Goal: Information Seeking & Learning: Compare options

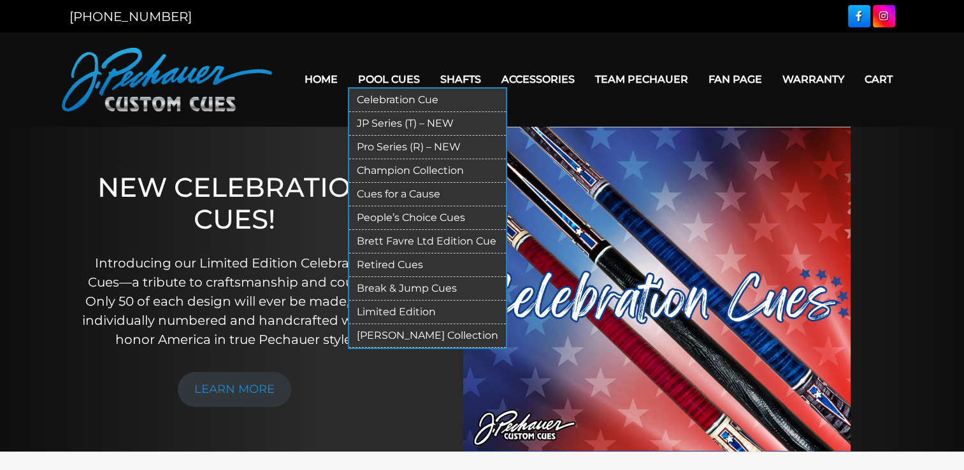
click at [398, 261] on link "Retired Cues" at bounding box center [427, 266] width 157 height 24
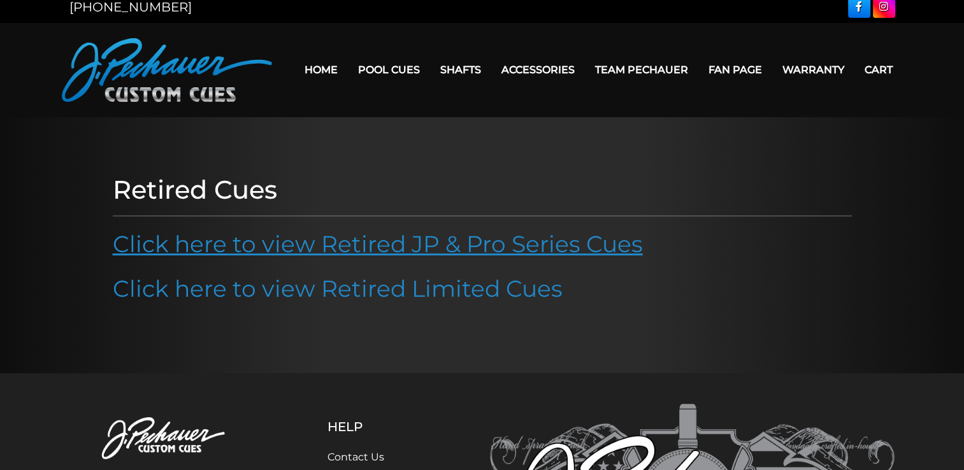
scroll to position [8, 0]
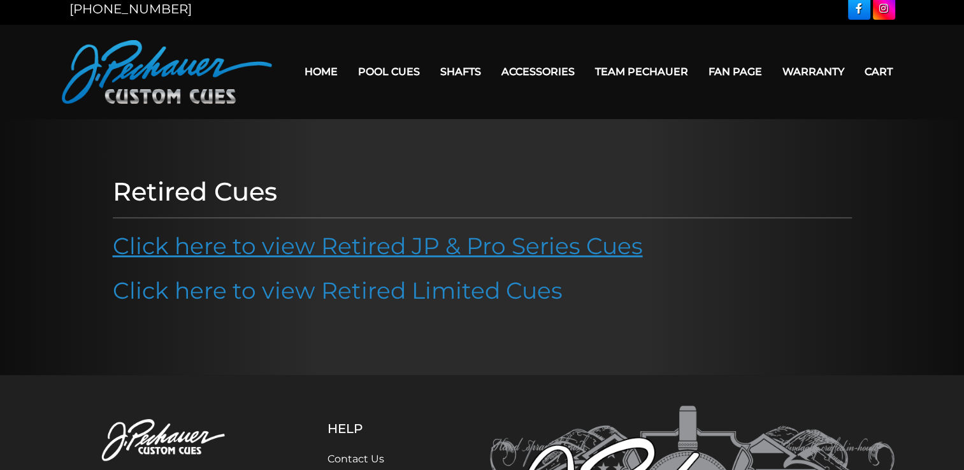
click at [443, 254] on link "Click here to view Retired JP & Pro Series Cues" at bounding box center [378, 246] width 530 height 28
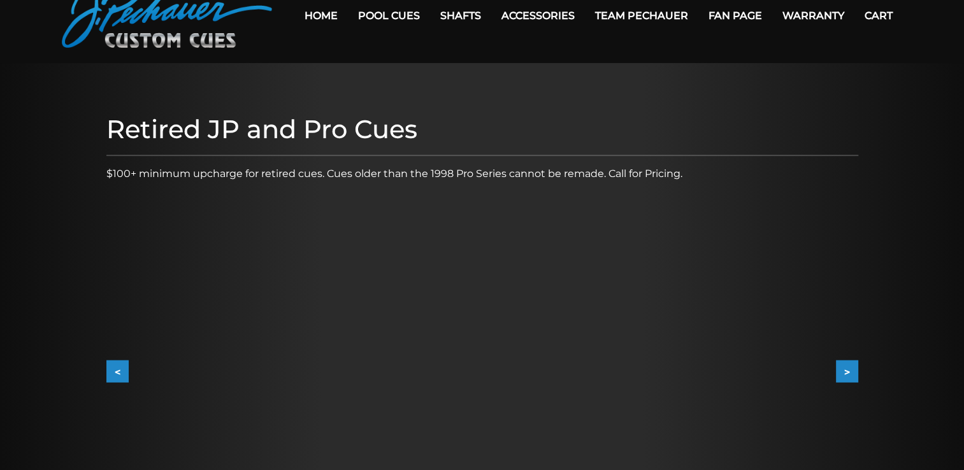
scroll to position [64, 0]
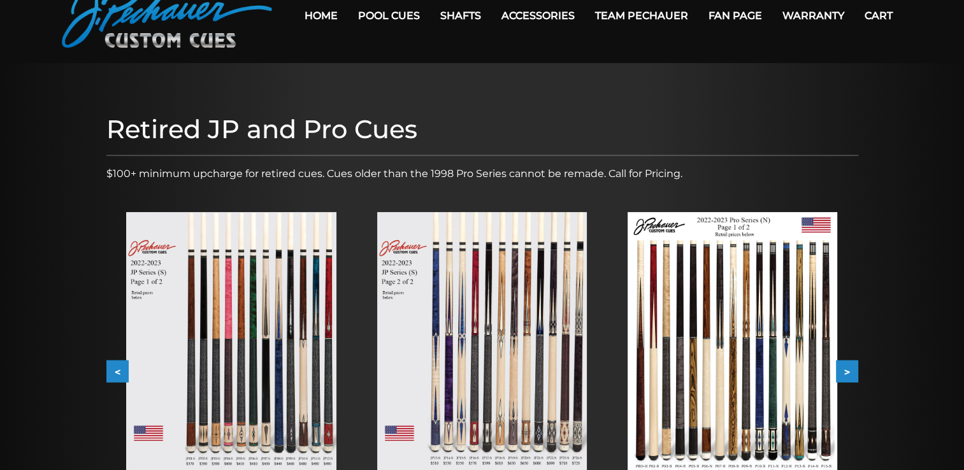
click at [276, 310] on img at bounding box center [231, 344] width 210 height 264
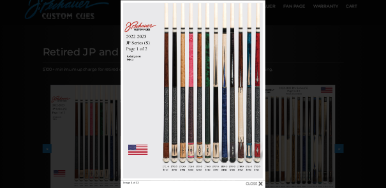
scroll to position [0, 0]
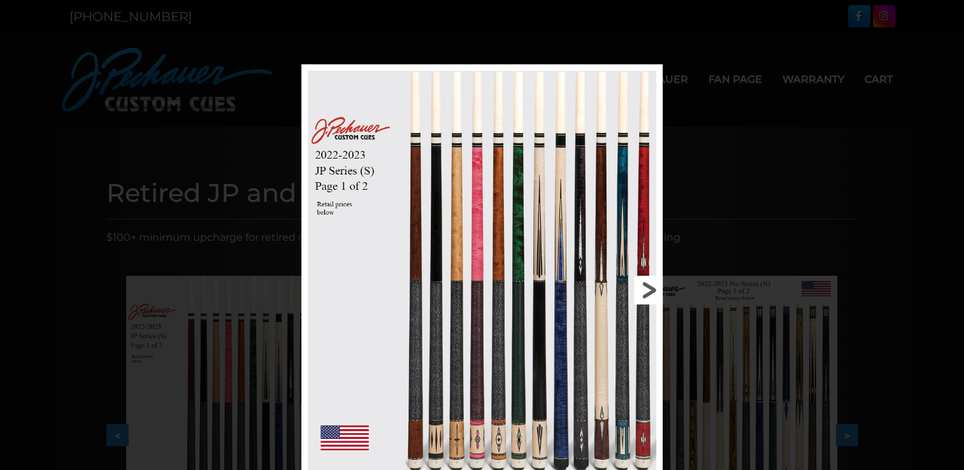
click at [655, 284] on link at bounding box center [581, 290] width 162 height 452
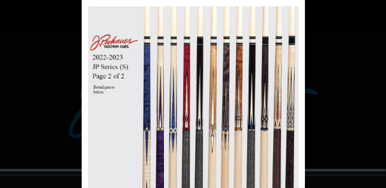
drag, startPoint x: 915, startPoint y: 0, endPoint x: 337, endPoint y: 170, distance: 602.5
click at [337, 170] on div "Image 5 of 53" at bounding box center [193, 94] width 386 height 188
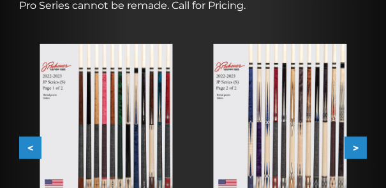
scroll to position [331, 0]
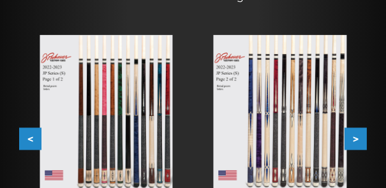
click at [30, 138] on button "<" at bounding box center [30, 139] width 22 height 22
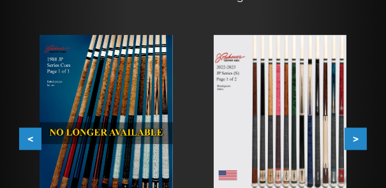
click at [301, 134] on img at bounding box center [279, 119] width 133 height 168
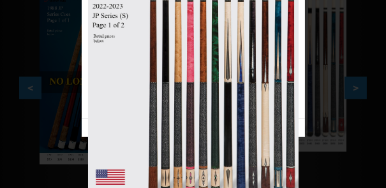
scroll to position [357, 0]
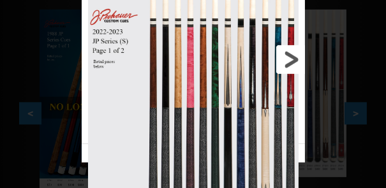
click at [298, 60] on link at bounding box center [254, 60] width 101 height 170
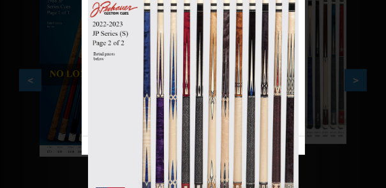
scroll to position [382, 0]
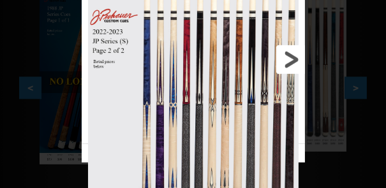
click at [292, 66] on link at bounding box center [254, 60] width 101 height 170
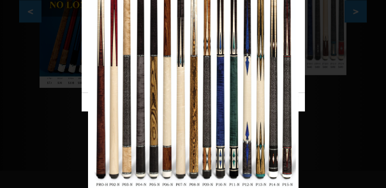
scroll to position [433, 0]
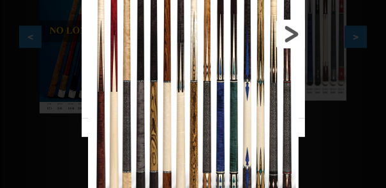
click at [291, 39] on link at bounding box center [254, 34] width 101 height 170
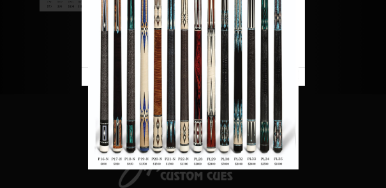
scroll to position [510, 0]
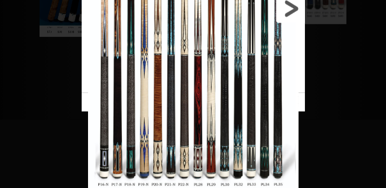
click at [286, 15] on link at bounding box center [254, 9] width 101 height 170
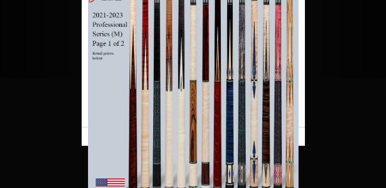
scroll to position [561, 0]
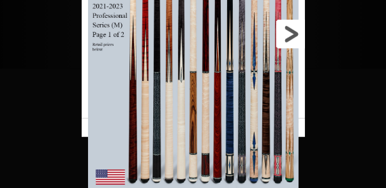
click at [291, 36] on link at bounding box center [254, 34] width 101 height 170
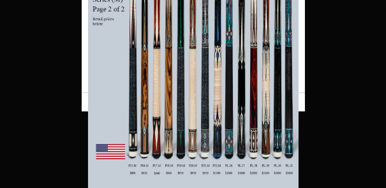
scroll to position [612, 0]
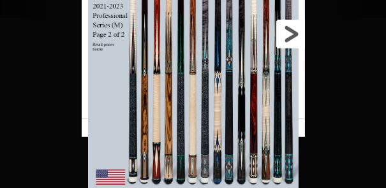
click at [291, 40] on link at bounding box center [254, 34] width 101 height 170
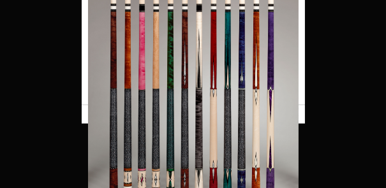
scroll to position [688, 0]
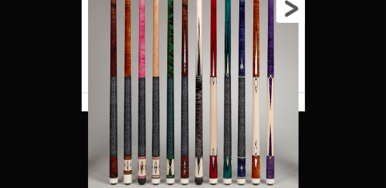
click at [291, 17] on link at bounding box center [254, 9] width 101 height 170
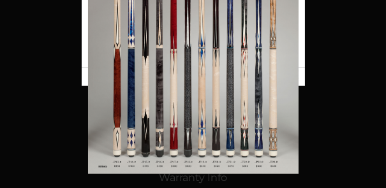
scroll to position [765, 0]
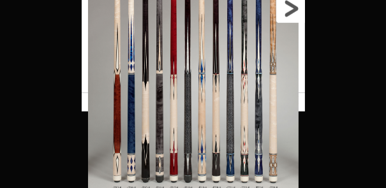
click at [294, 18] on link at bounding box center [254, 9] width 101 height 170
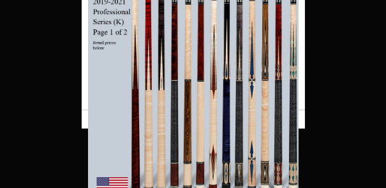
scroll to position [816, 0]
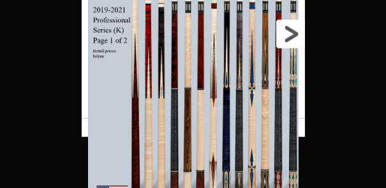
click at [296, 38] on link at bounding box center [254, 34] width 101 height 170
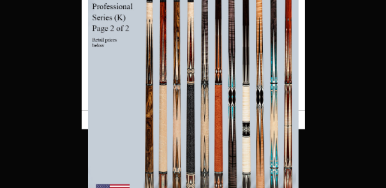
scroll to position [867, 0]
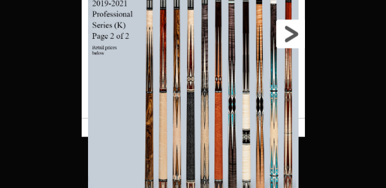
click at [298, 43] on link at bounding box center [254, 34] width 101 height 170
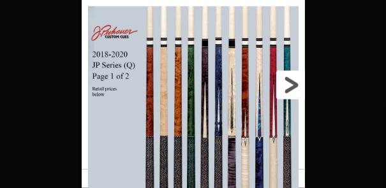
click at [291, 79] on link at bounding box center [254, 85] width 101 height 170
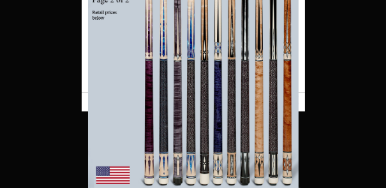
scroll to position [918, 0]
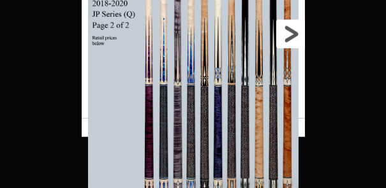
click at [294, 36] on link at bounding box center [254, 34] width 101 height 170
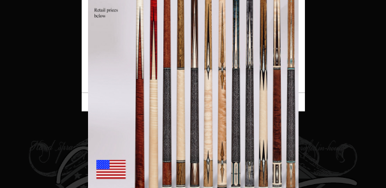
scroll to position [969, 0]
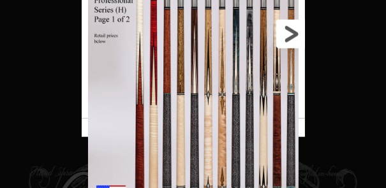
click at [301, 40] on link at bounding box center [254, 34] width 101 height 170
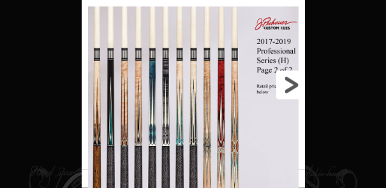
click at [295, 85] on link at bounding box center [254, 85] width 101 height 170
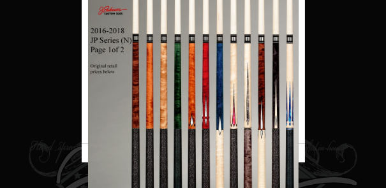
scroll to position [994, 0]
drag, startPoint x: 298, startPoint y: 54, endPoint x: 299, endPoint y: 60, distance: 6.4
click at [298, 54] on link at bounding box center [254, 60] width 101 height 170
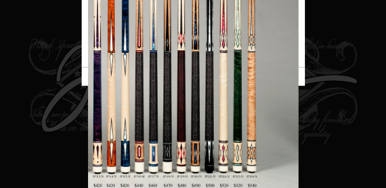
scroll to position [1071, 0]
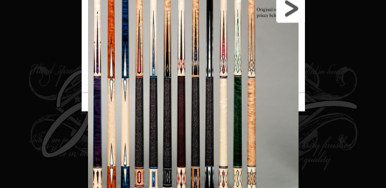
click at [299, 19] on link at bounding box center [254, 9] width 101 height 170
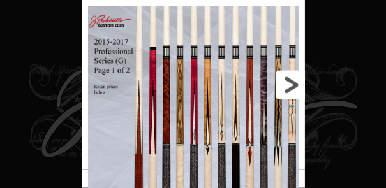
click at [291, 87] on link at bounding box center [254, 85] width 101 height 170
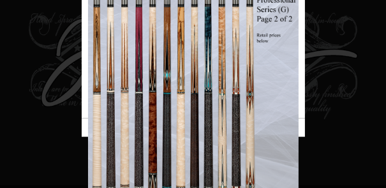
scroll to position [1122, 0]
click at [296, 43] on link at bounding box center [254, 34] width 101 height 170
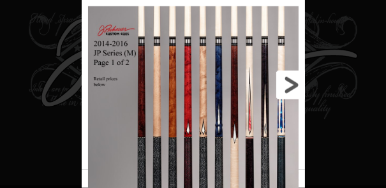
click at [291, 83] on link at bounding box center [254, 85] width 101 height 170
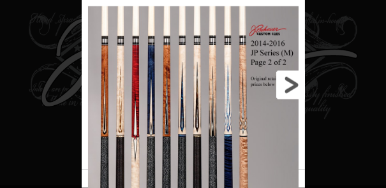
click at [294, 89] on link at bounding box center [254, 85] width 101 height 170
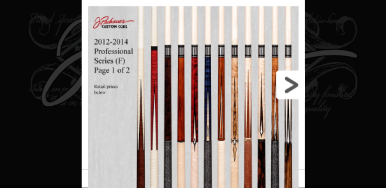
click at [291, 80] on link at bounding box center [254, 85] width 101 height 170
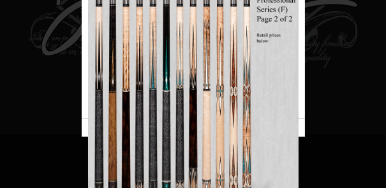
scroll to position [1147, 0]
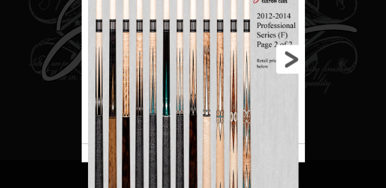
click at [296, 66] on link at bounding box center [254, 60] width 101 height 170
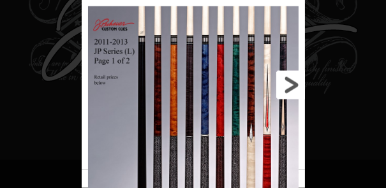
click at [297, 90] on link at bounding box center [254, 85] width 101 height 170
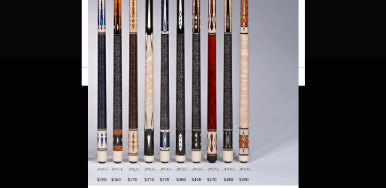
scroll to position [1223, 0]
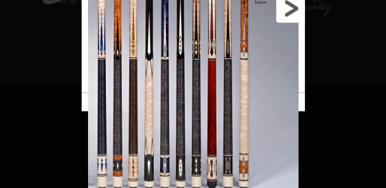
click at [293, 17] on link at bounding box center [254, 9] width 101 height 170
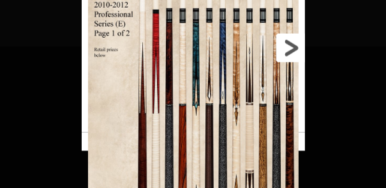
scroll to position [1249, 0]
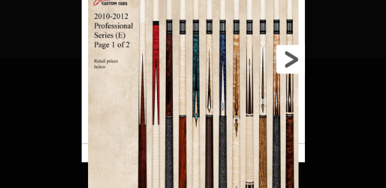
click at [296, 61] on link at bounding box center [254, 60] width 101 height 170
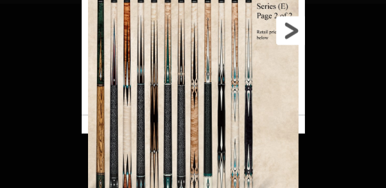
scroll to position [1295, 0]
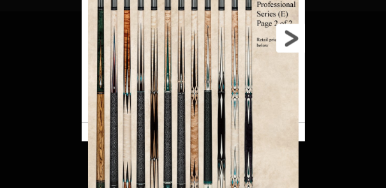
click at [292, 32] on link at bounding box center [254, 38] width 101 height 170
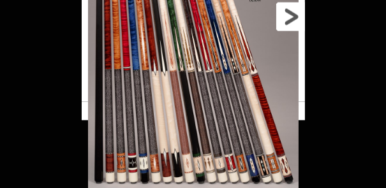
scroll to position [1372, 0]
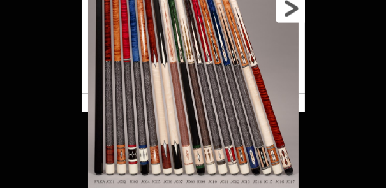
click at [295, 18] on link at bounding box center [254, 9] width 101 height 170
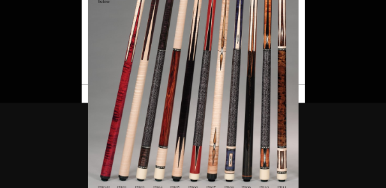
scroll to position [1448, 0]
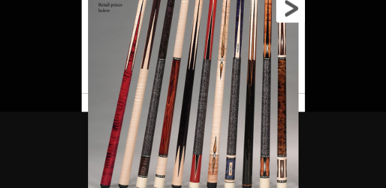
click at [295, 9] on link at bounding box center [254, 9] width 101 height 170
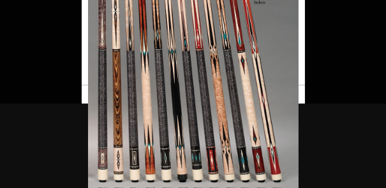
scroll to position [1457, 0]
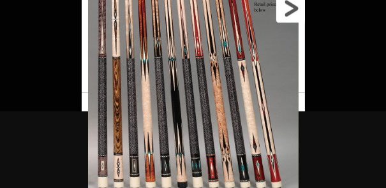
click at [290, 17] on link at bounding box center [254, 9] width 101 height 170
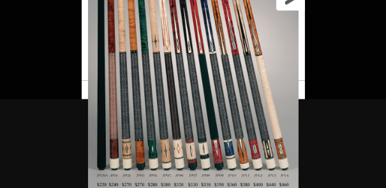
scroll to position [1485, 0]
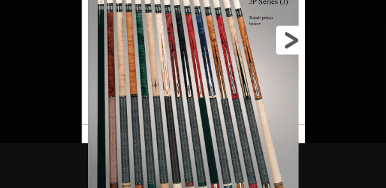
click at [292, 44] on link at bounding box center [254, 40] width 101 height 170
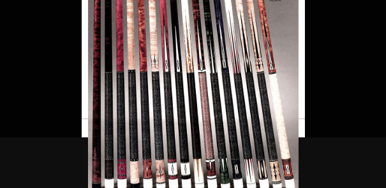
scroll to position [1424, 0]
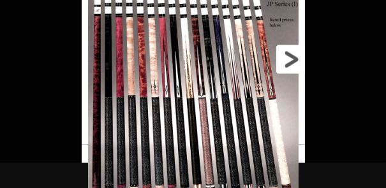
click at [298, 59] on link at bounding box center [254, 60] width 101 height 170
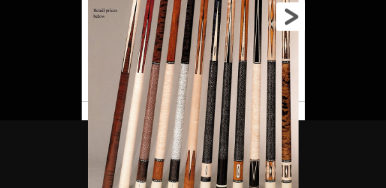
scroll to position [1483, 0]
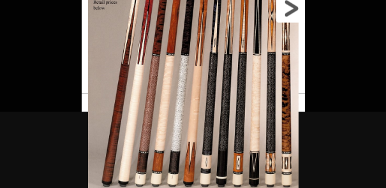
click at [294, 15] on link at bounding box center [254, 9] width 101 height 170
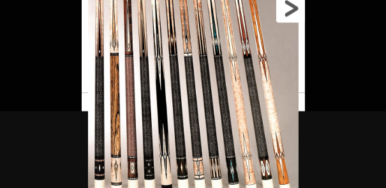
scroll to position [1518, 0]
click at [292, 20] on link at bounding box center [254, 9] width 101 height 170
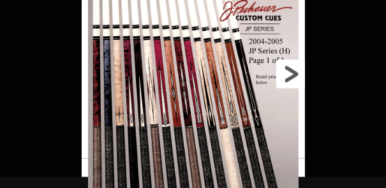
scroll to position [1425, 0]
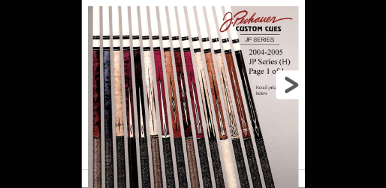
click at [283, 81] on link at bounding box center [254, 85] width 101 height 170
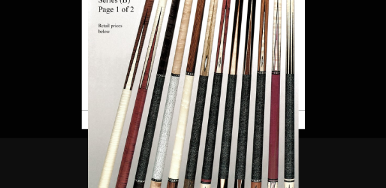
scroll to position [1476, 0]
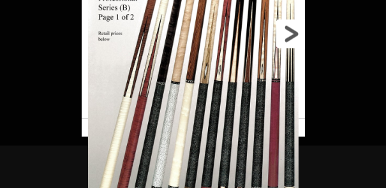
click at [294, 33] on link at bounding box center [254, 34] width 101 height 170
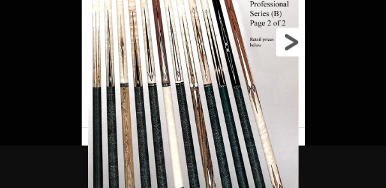
click at [285, 46] on link at bounding box center [254, 43] width 101 height 170
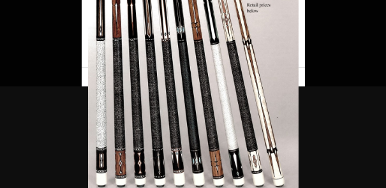
scroll to position [1569, 0]
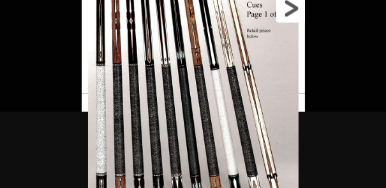
click at [291, 13] on link at bounding box center [254, 9] width 101 height 170
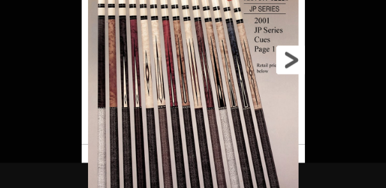
scroll to position [1451, 0]
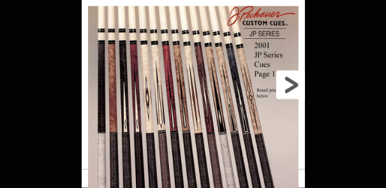
click at [283, 82] on link at bounding box center [254, 85] width 101 height 170
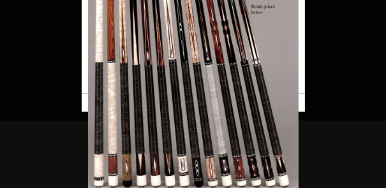
scroll to position [1501, 0]
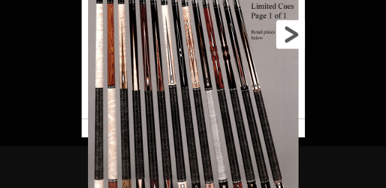
click at [294, 40] on link at bounding box center [254, 35] width 101 height 170
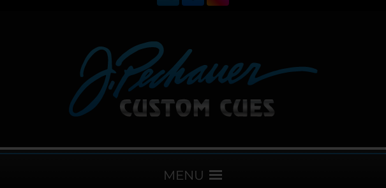
scroll to position [0, 0]
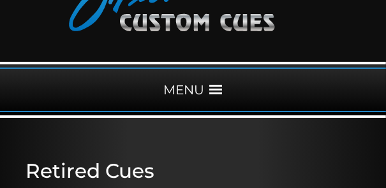
scroll to position [102, 0]
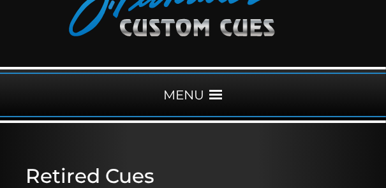
click at [211, 95] on span at bounding box center [216, 95] width 13 height 13
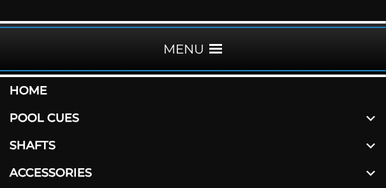
scroll to position [153, 0]
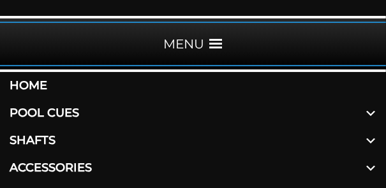
click at [71, 111] on link "Pool Cues" at bounding box center [193, 112] width 386 height 27
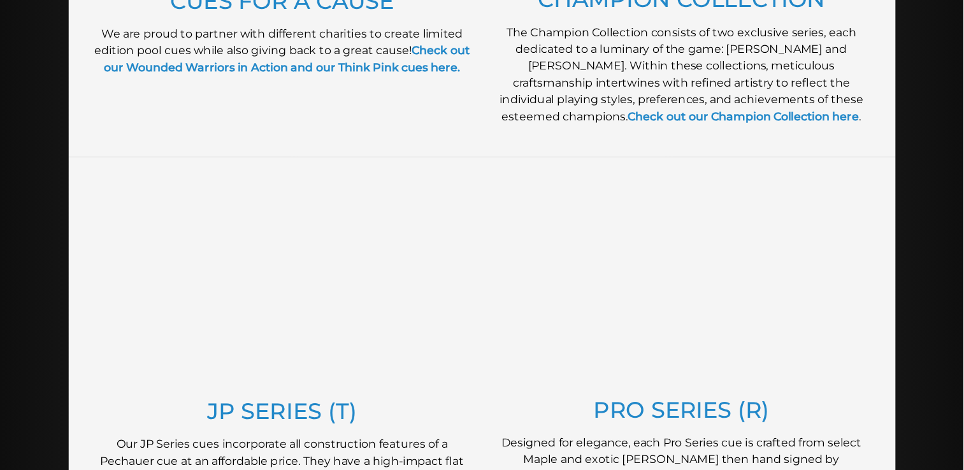
scroll to position [528, 0]
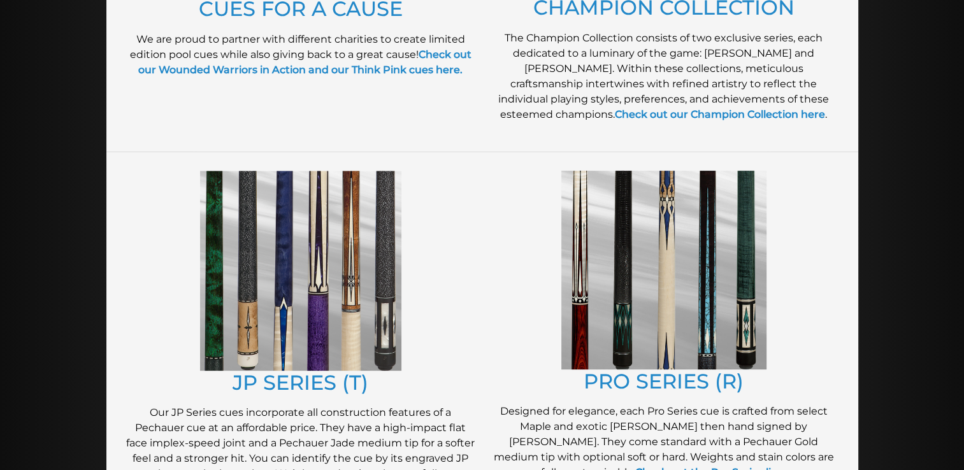
drag, startPoint x: 384, startPoint y: 0, endPoint x: 600, endPoint y: 235, distance: 318.8
click at [385, 187] on img at bounding box center [663, 270] width 205 height 199
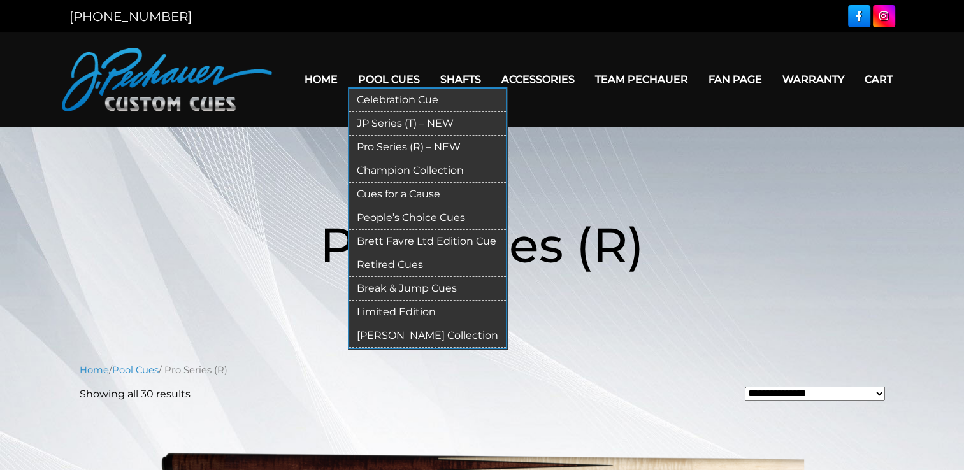
click at [400, 124] on link "JP Series (T) – NEW" at bounding box center [427, 124] width 157 height 24
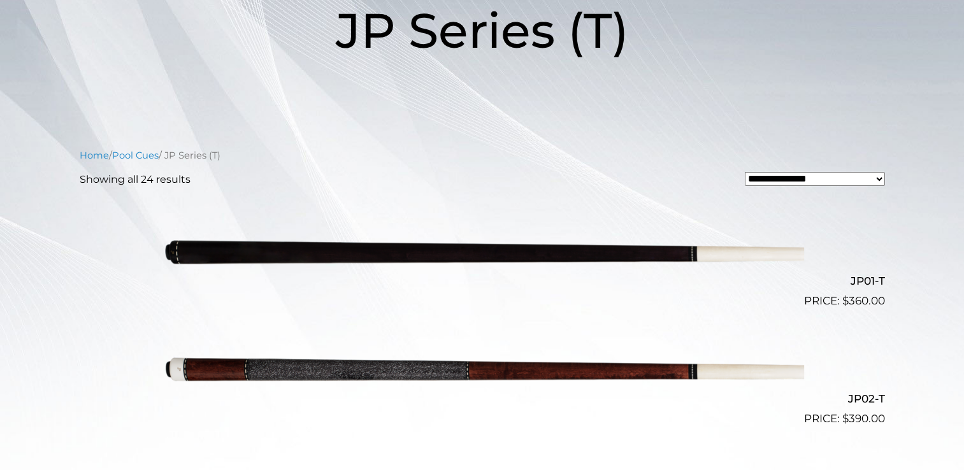
scroll to position [269, 0]
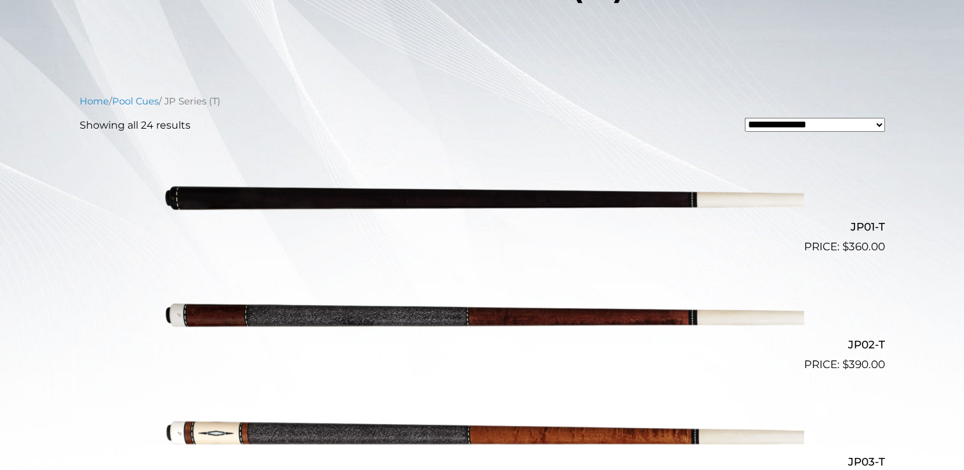
click at [882, 127] on select "**********" at bounding box center [815, 125] width 140 height 14
select select "**********"
click at [745, 118] on select "**********" at bounding box center [815, 125] width 140 height 14
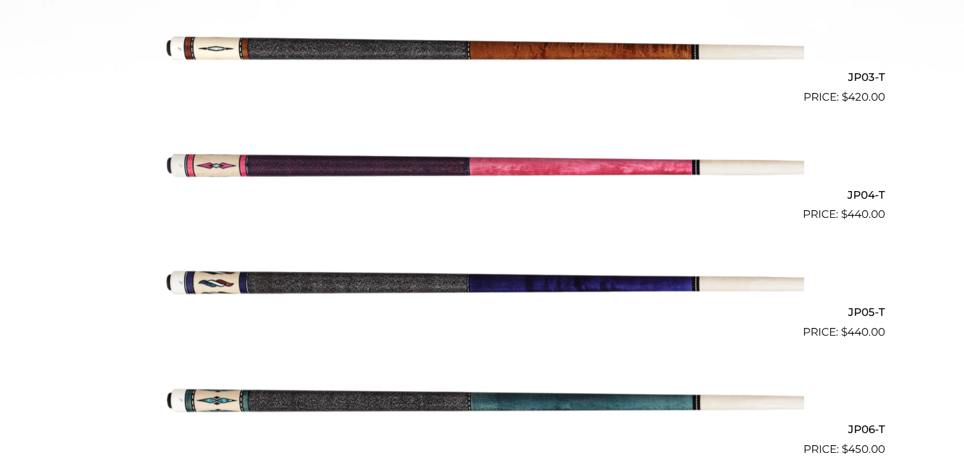
scroll to position [681, 0]
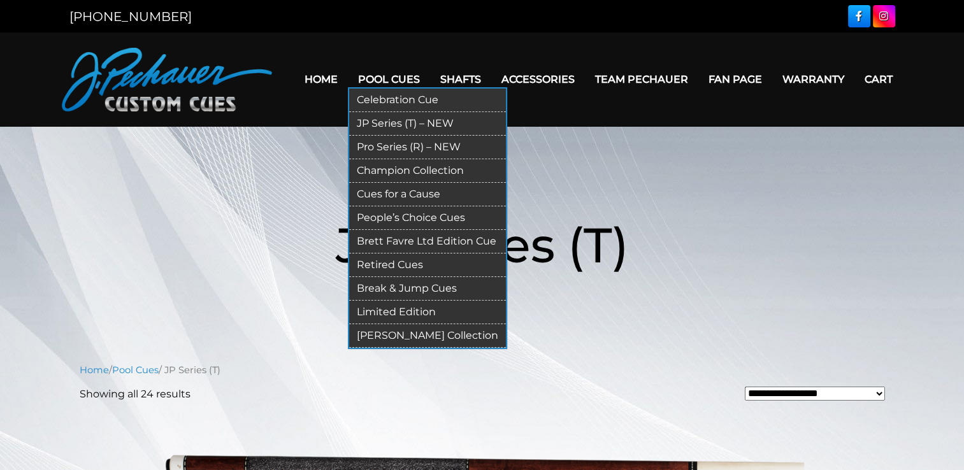
click at [398, 139] on link "Pro Series (R) – NEW" at bounding box center [427, 148] width 157 height 24
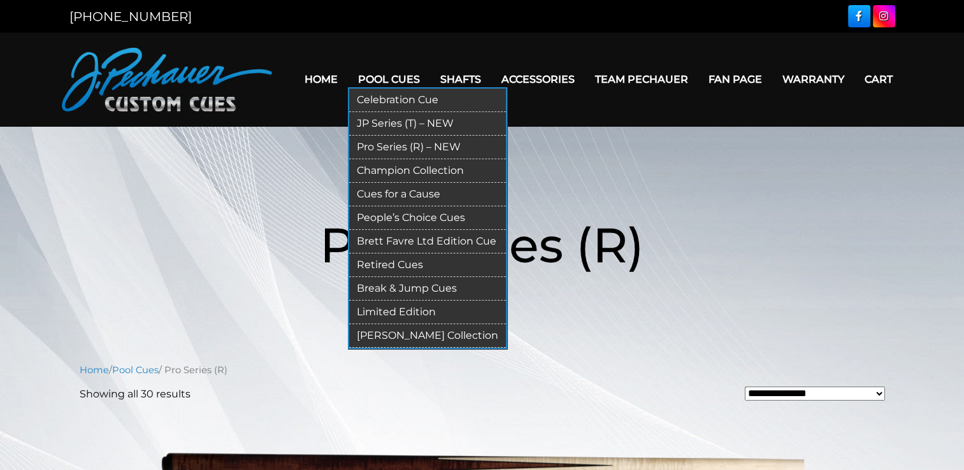
click at [400, 175] on link "Champion Collection" at bounding box center [427, 171] width 157 height 24
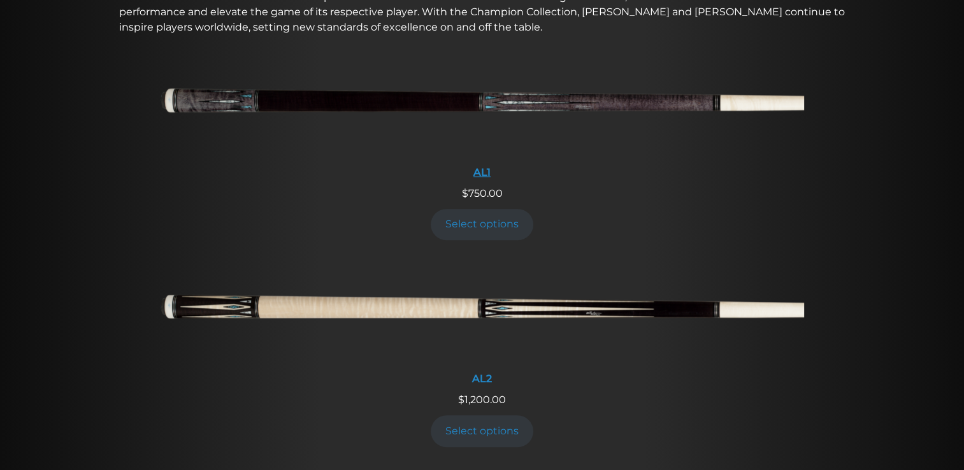
scroll to position [532, 0]
click at [477, 221] on link "Select options" at bounding box center [482, 223] width 103 height 31
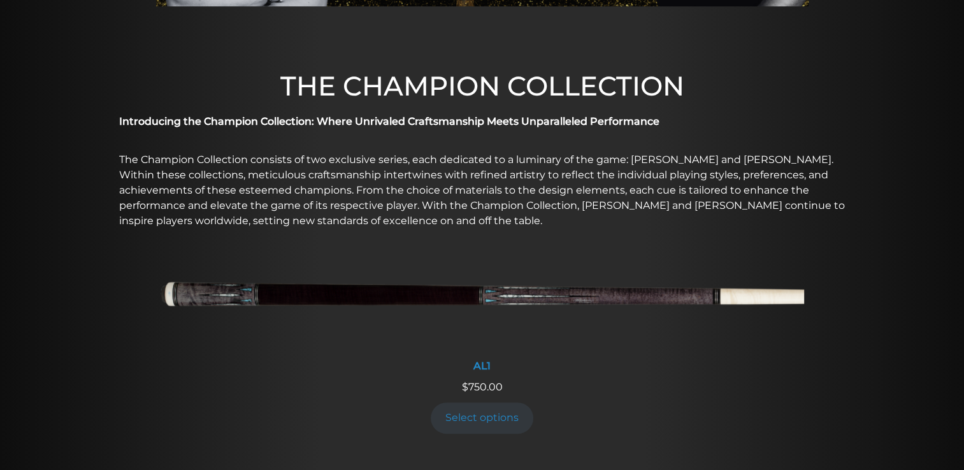
scroll to position [0, 0]
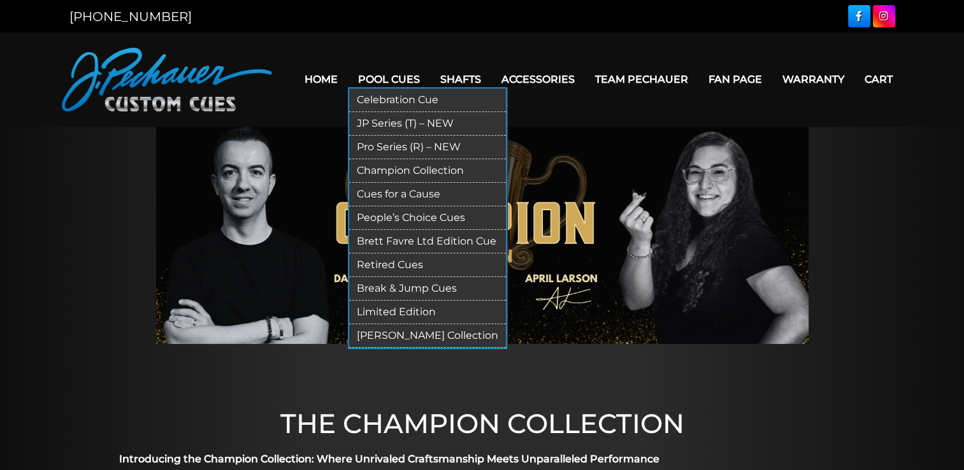
click at [407, 194] on link "Cues for a Cause" at bounding box center [427, 195] width 157 height 24
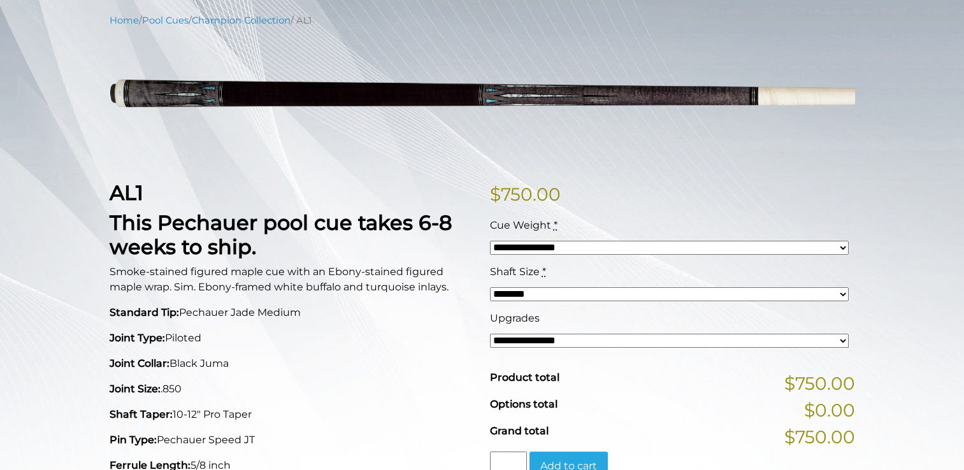
scroll to position [133, 0]
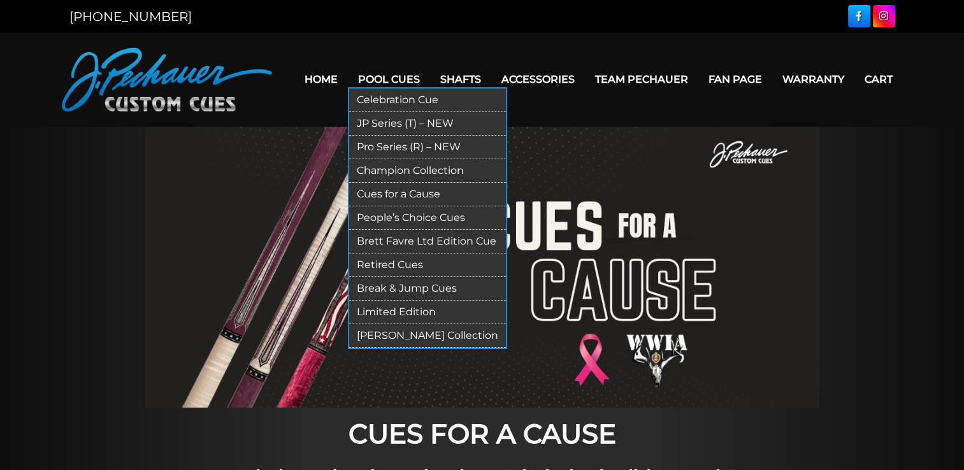
click at [437, 217] on link "People’s Choice Cues" at bounding box center [427, 218] width 157 height 24
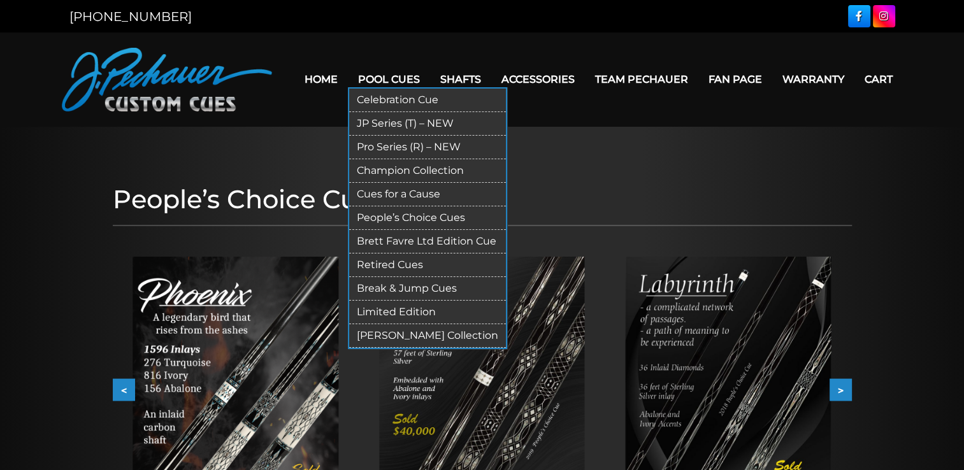
click at [397, 240] on link "Brett Favre Ltd Edition Cue" at bounding box center [427, 242] width 157 height 24
click at [486, 238] on link "Brett Favre Ltd Edition Cue" at bounding box center [427, 242] width 157 height 24
click at [400, 237] on link "Brett Favre Ltd Edition Cue" at bounding box center [427, 242] width 157 height 24
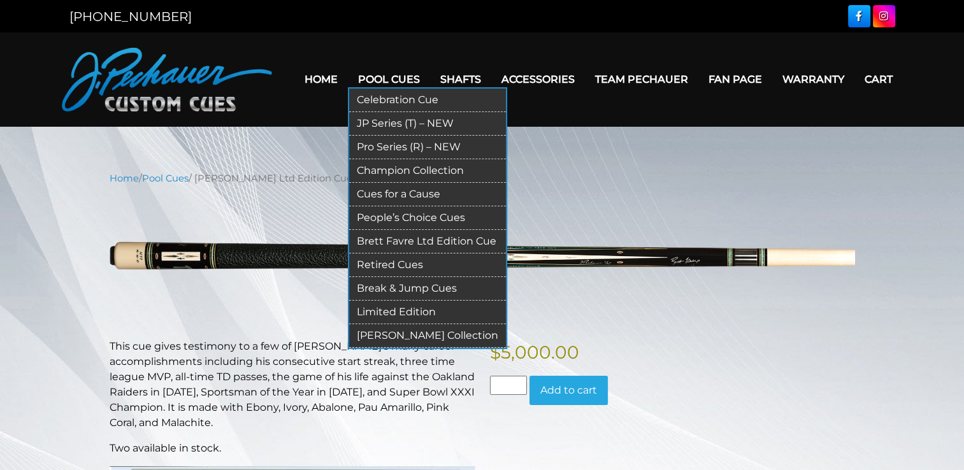
click at [403, 311] on link "Limited Edition" at bounding box center [427, 313] width 157 height 24
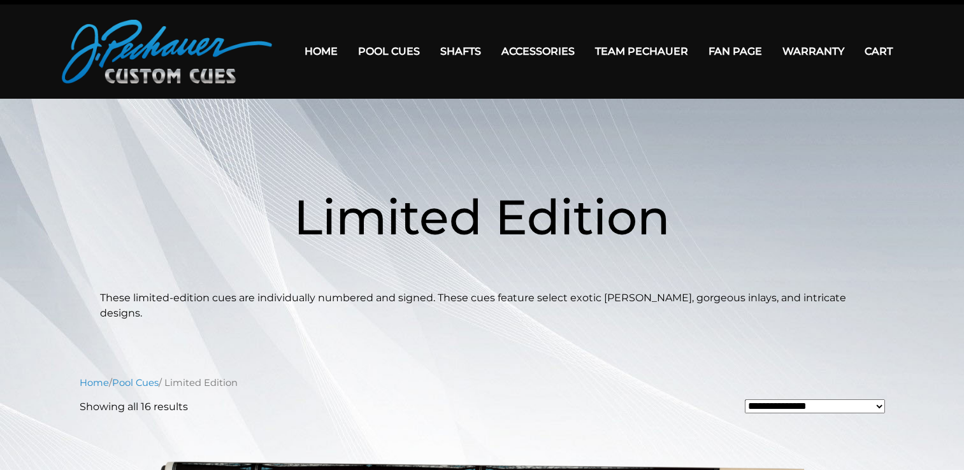
scroll to position [25, 0]
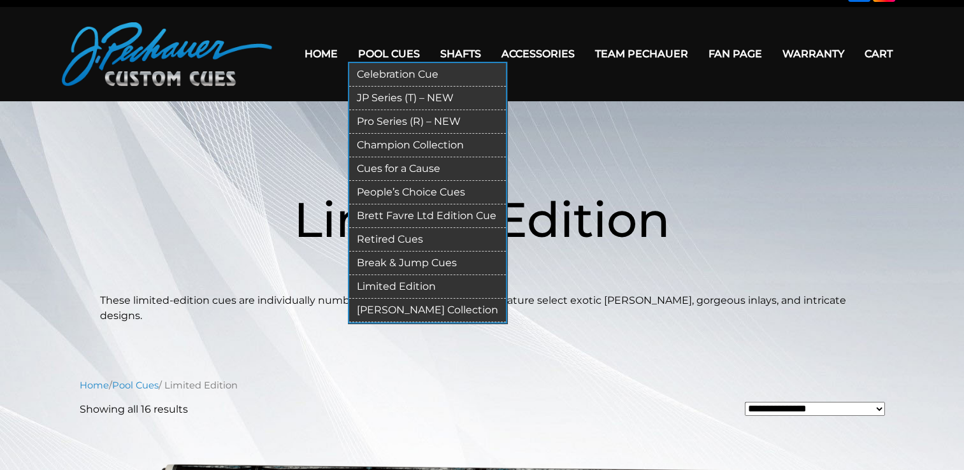
click at [441, 115] on link "Pro Series (R) – NEW" at bounding box center [427, 122] width 157 height 24
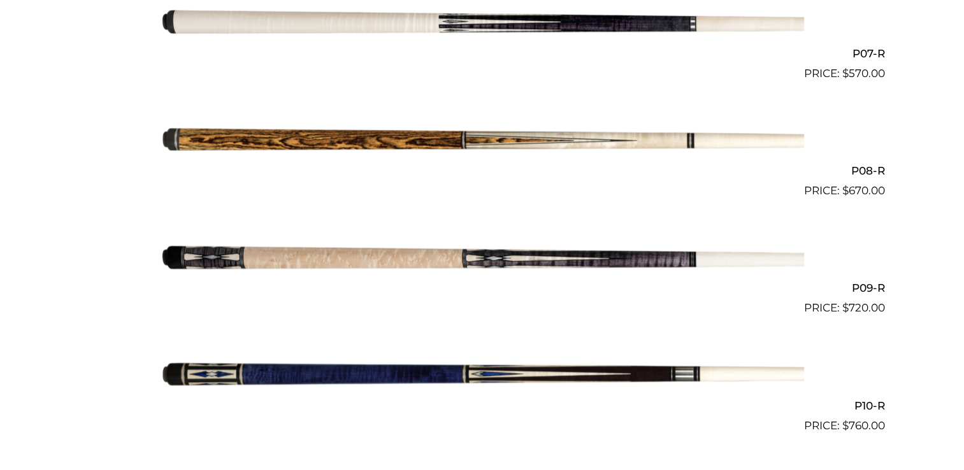
scroll to position [1165, 0]
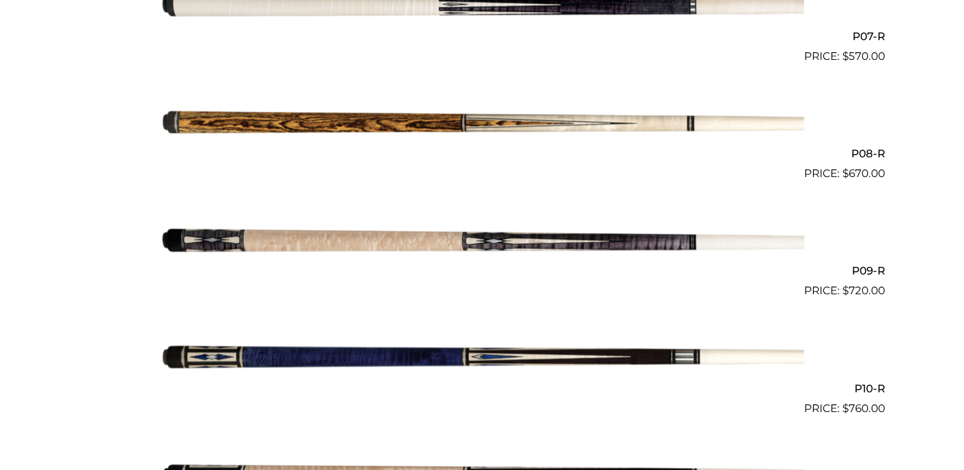
click at [642, 241] on img at bounding box center [483, 240] width 644 height 107
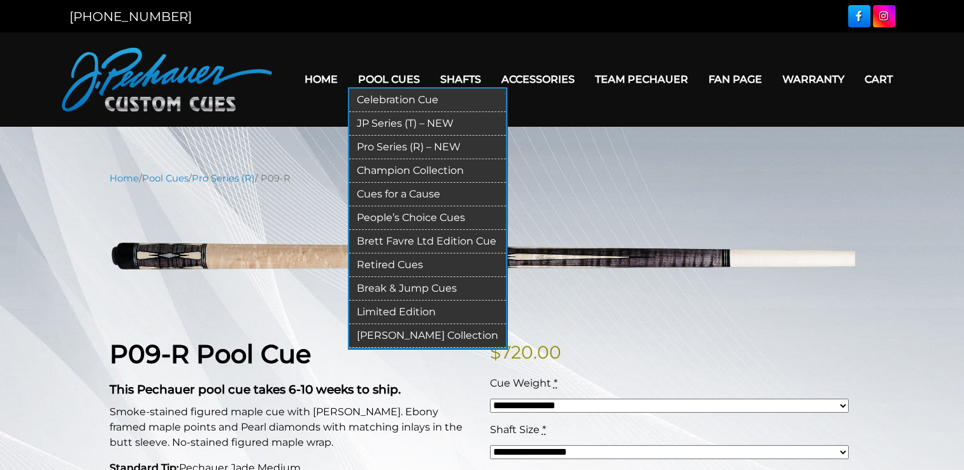
click at [412, 148] on link "Pro Series (R) – NEW" at bounding box center [427, 148] width 157 height 24
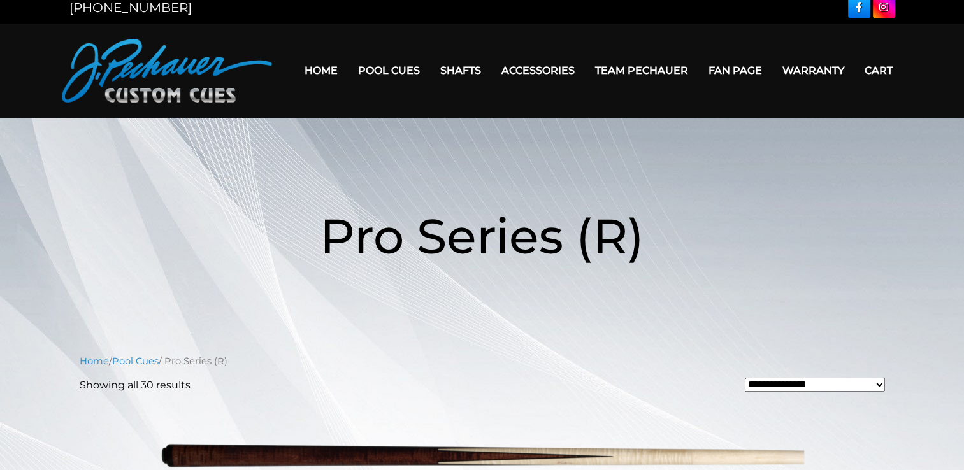
scroll to position [5, 0]
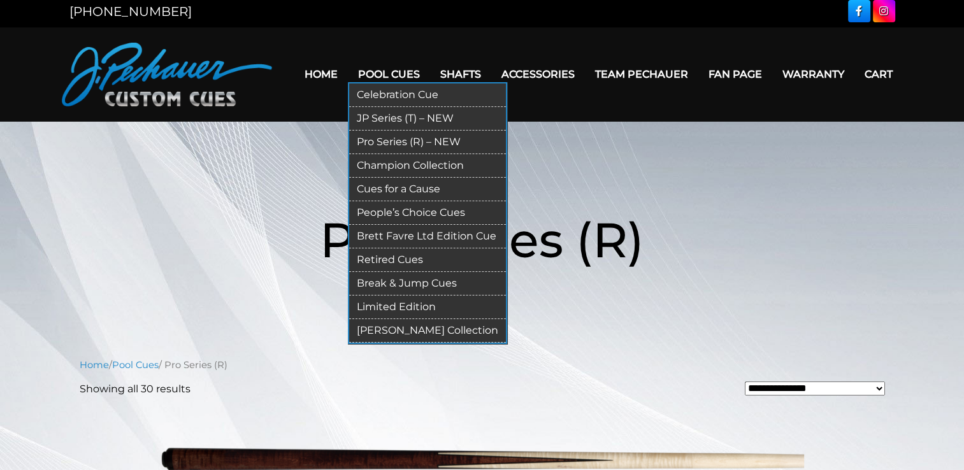
click at [416, 117] on link "JP Series (T) – NEW" at bounding box center [427, 119] width 157 height 24
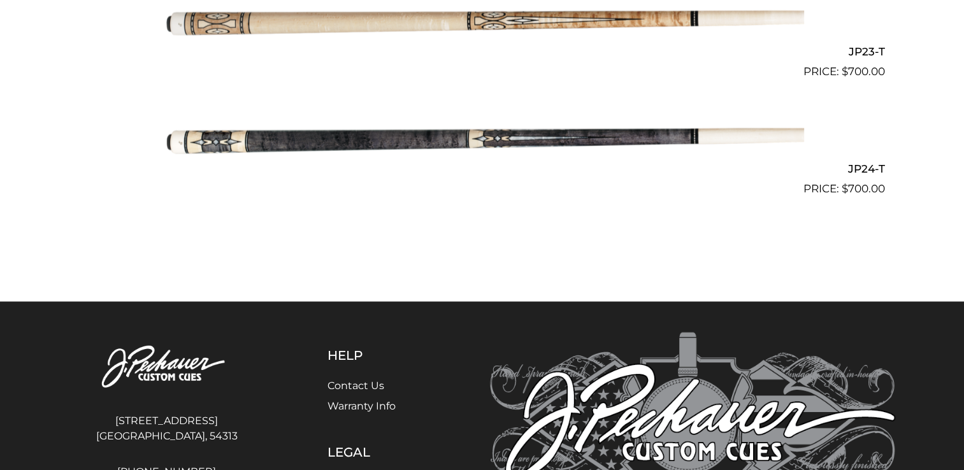
scroll to position [3026, 0]
